Goal: Task Accomplishment & Management: Manage account settings

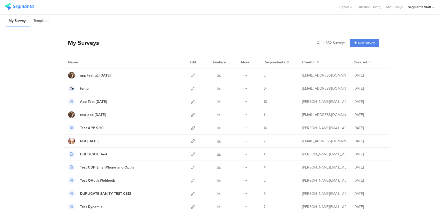
click at [433, 4] on div "Segmanta Staff" at bounding box center [421, 7] width 26 height 14
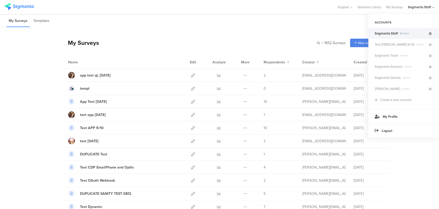
click at [431, 34] on icon at bounding box center [430, 33] width 3 height 3
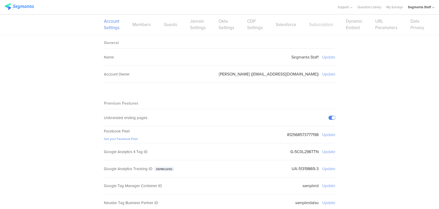
click at [326, 25] on link "Subscription" at bounding box center [321, 24] width 24 height 6
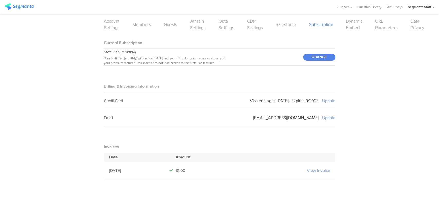
click at [432, 6] on icon at bounding box center [433, 8] width 2 height 4
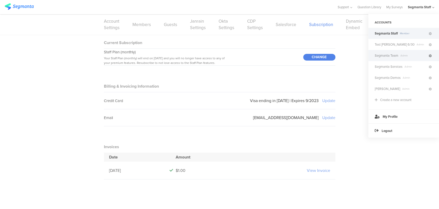
click at [430, 57] on icon at bounding box center [430, 55] width 3 height 3
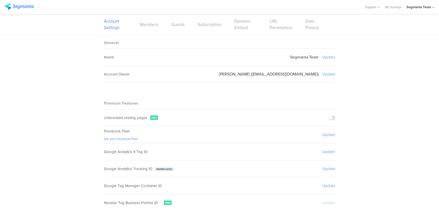
click at [416, 7] on div "Segmanta Team" at bounding box center [419, 7] width 24 height 5
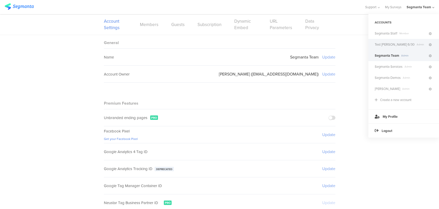
click at [417, 46] on span "Admin" at bounding box center [421, 44] width 13 height 4
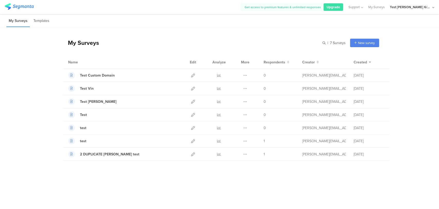
click at [434, 6] on div "Get access to premium features & unlimited responses Upgrade Support Help Cente…" at bounding box center [219, 7] width 439 height 14
click at [432, 7] on div "Test [PERSON_NAME] 6/30" at bounding box center [412, 7] width 44 height 14
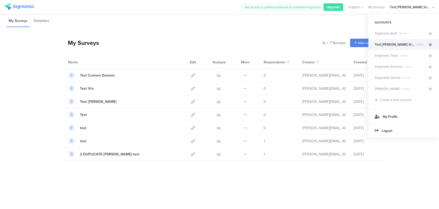
click at [431, 45] on icon at bounding box center [430, 44] width 3 height 3
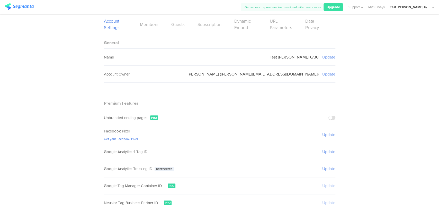
click at [204, 25] on link "Subscription" at bounding box center [210, 24] width 24 height 6
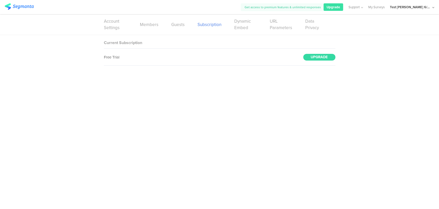
click at [319, 59] on div "UPGRADE" at bounding box center [319, 57] width 32 height 7
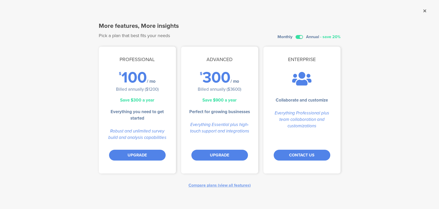
click at [423, 12] on icon at bounding box center [424, 10] width 3 height 5
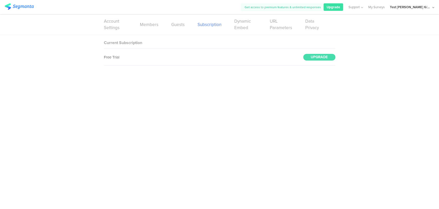
click at [431, 9] on div "Test [PERSON_NAME] 6/30" at bounding box center [412, 7] width 44 height 14
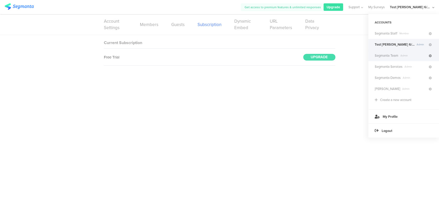
click at [429, 56] on icon at bounding box center [430, 55] width 3 height 3
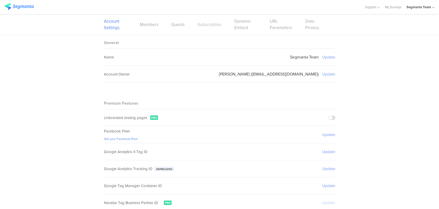
click at [211, 27] on link "Subscription" at bounding box center [210, 24] width 24 height 6
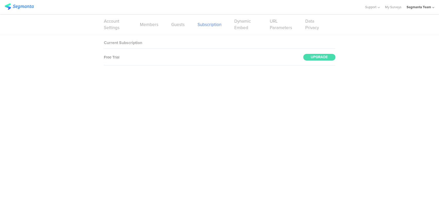
click at [427, 8] on div "Segmanta Team" at bounding box center [421, 7] width 28 height 14
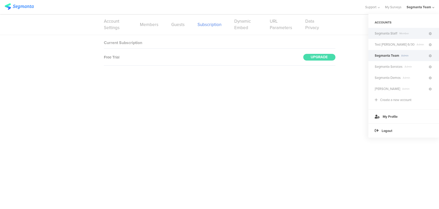
click at [411, 34] on span "Member" at bounding box center [412, 33] width 31 height 4
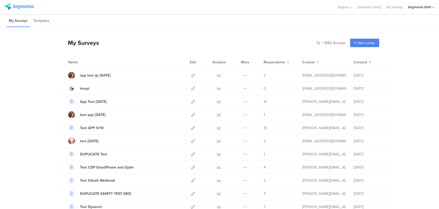
click at [433, 7] on icon at bounding box center [433, 8] width 2 height 4
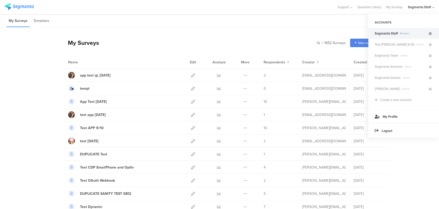
click at [432, 35] on link at bounding box center [430, 33] width 5 height 7
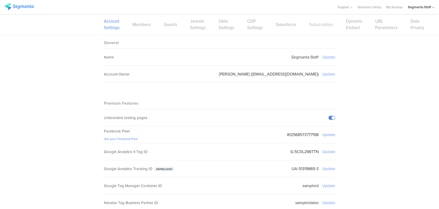
click at [309, 25] on link "Subscription" at bounding box center [321, 24] width 24 height 6
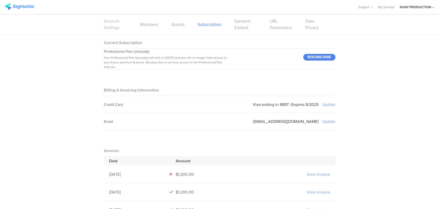
click at [112, 24] on link "Account Settings" at bounding box center [115, 24] width 23 height 13
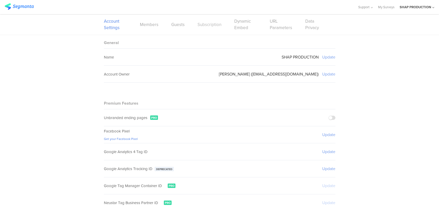
click at [206, 26] on link "Subscription" at bounding box center [210, 24] width 24 height 6
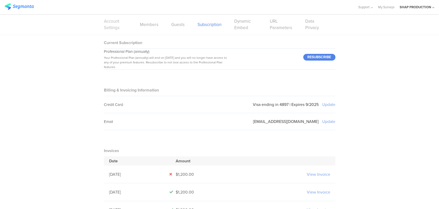
click at [109, 28] on link "Account Settings" at bounding box center [115, 24] width 23 height 13
